Goal: Find specific page/section: Find specific page/section

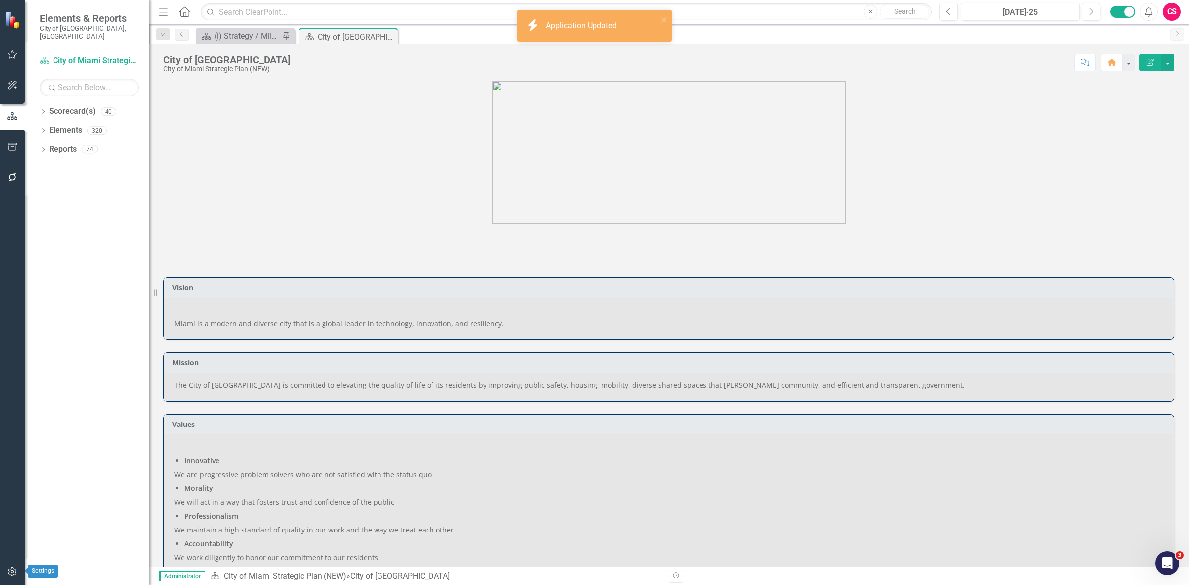
click at [12, 563] on button "button" at bounding box center [12, 572] width 22 height 21
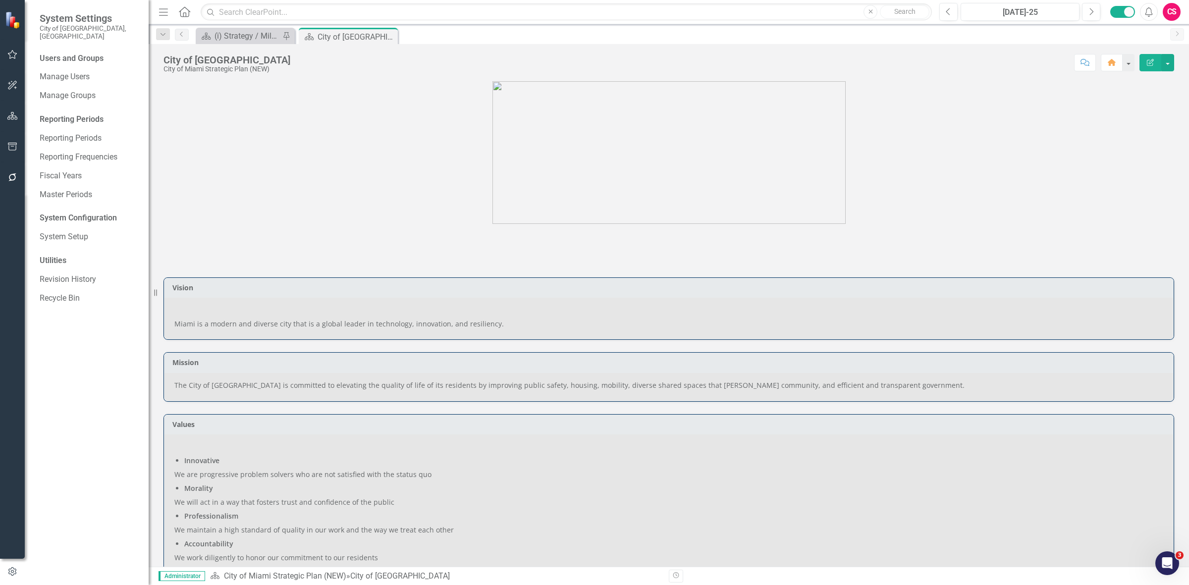
click at [6, 166] on div at bounding box center [12, 165] width 25 height 5
click at [7, 180] on icon "button" at bounding box center [12, 177] width 10 height 8
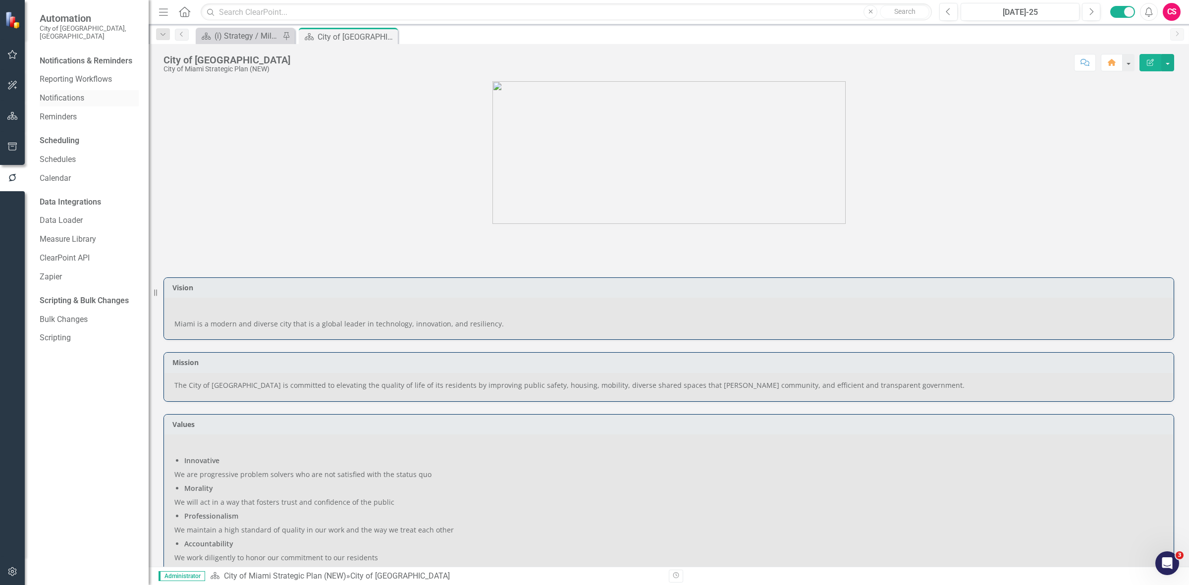
click at [84, 93] on link "Notifications" at bounding box center [89, 98] width 99 height 11
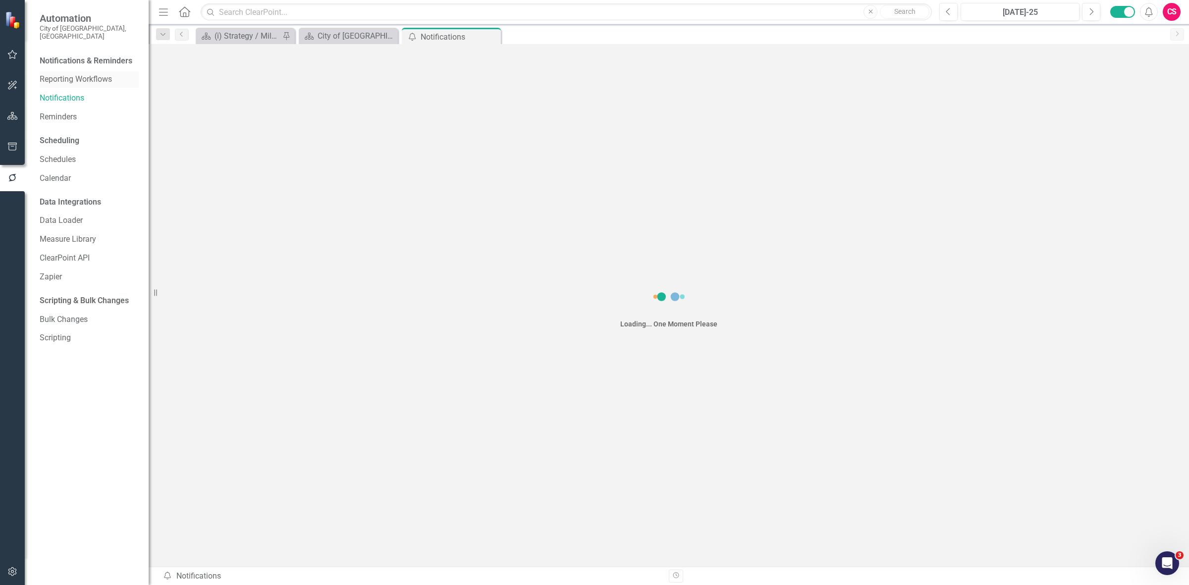
click at [84, 75] on link "Reporting Workflows" at bounding box center [89, 79] width 99 height 11
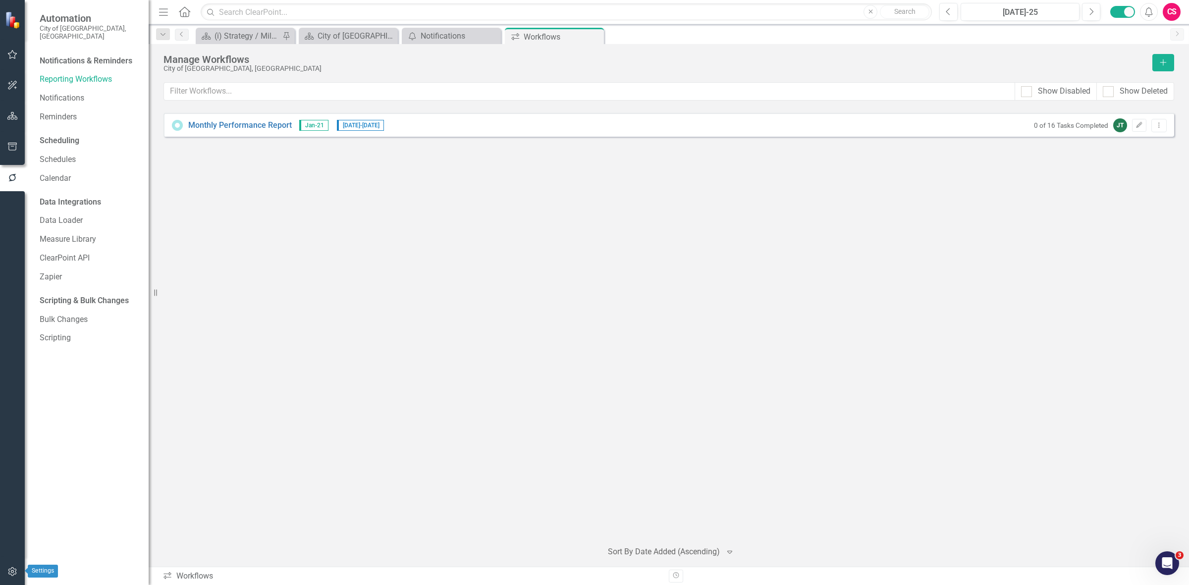
click at [9, 575] on icon "button" at bounding box center [12, 572] width 10 height 8
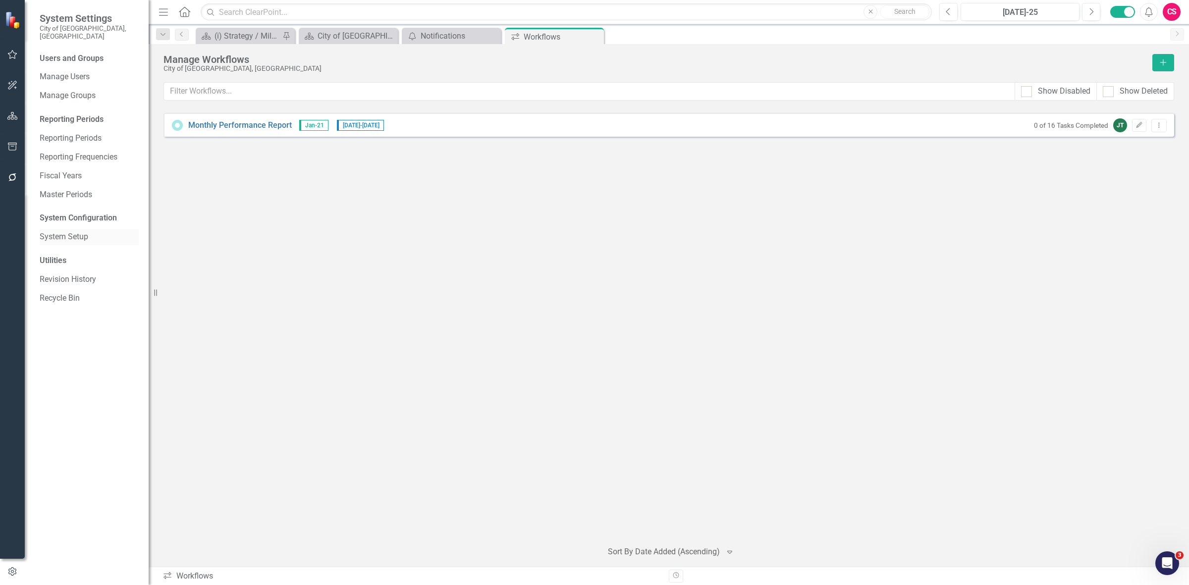
click at [65, 231] on link "System Setup" at bounding box center [89, 236] width 99 height 11
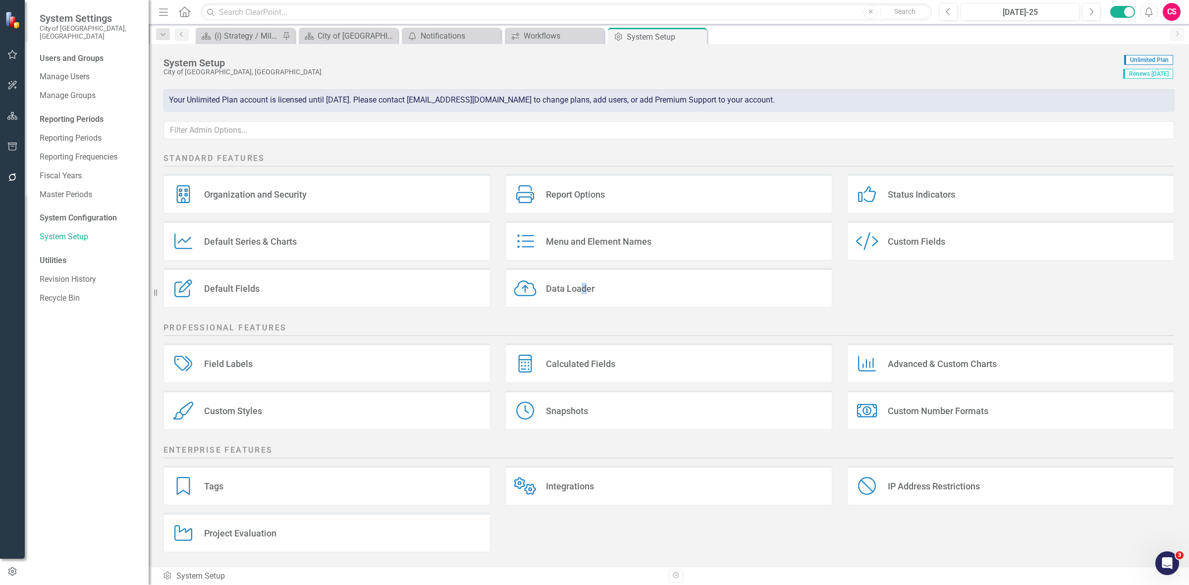
click at [586, 300] on div "Data Loader Data Loader" at bounding box center [668, 288] width 327 height 40
